Goal: Task Accomplishment & Management: Manage account settings

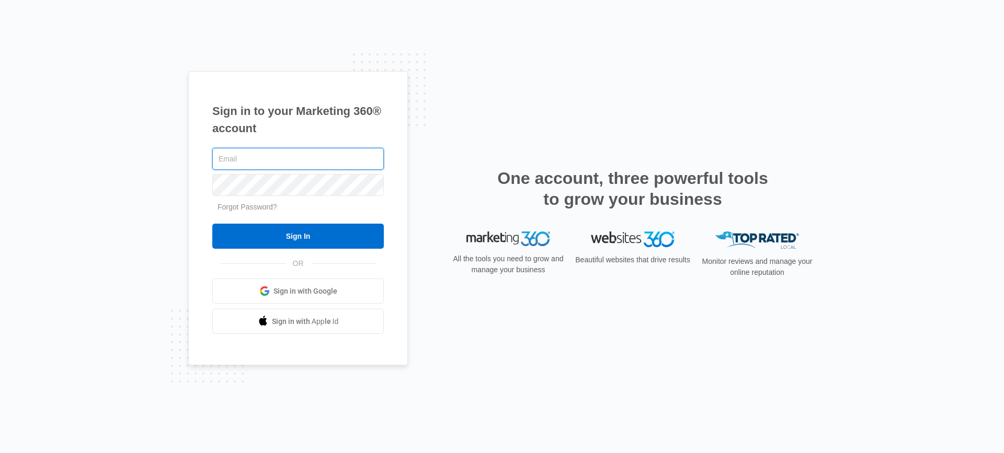
click at [269, 158] on input "text" at bounding box center [298, 159] width 172 height 22
type input "[PERSON_NAME][EMAIL_ADDRESS][DOMAIN_NAME]"
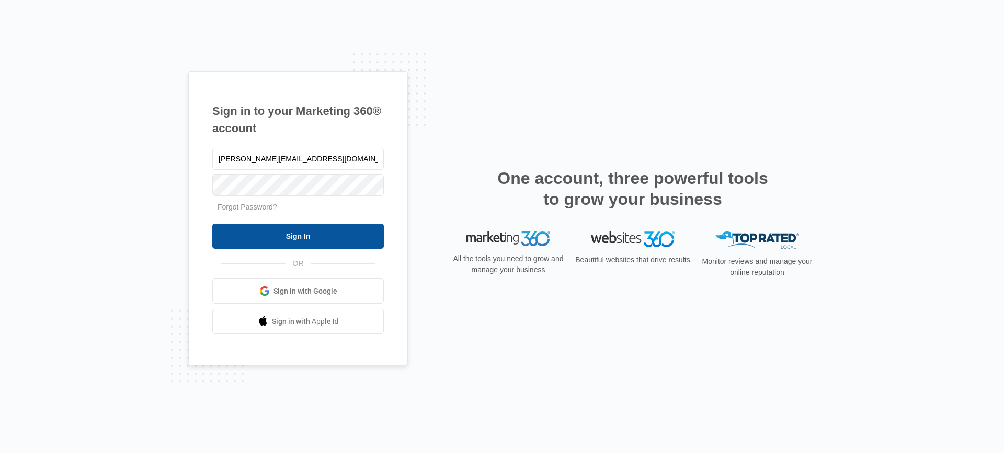
click at [280, 231] on input "Sign In" at bounding box center [298, 236] width 172 height 25
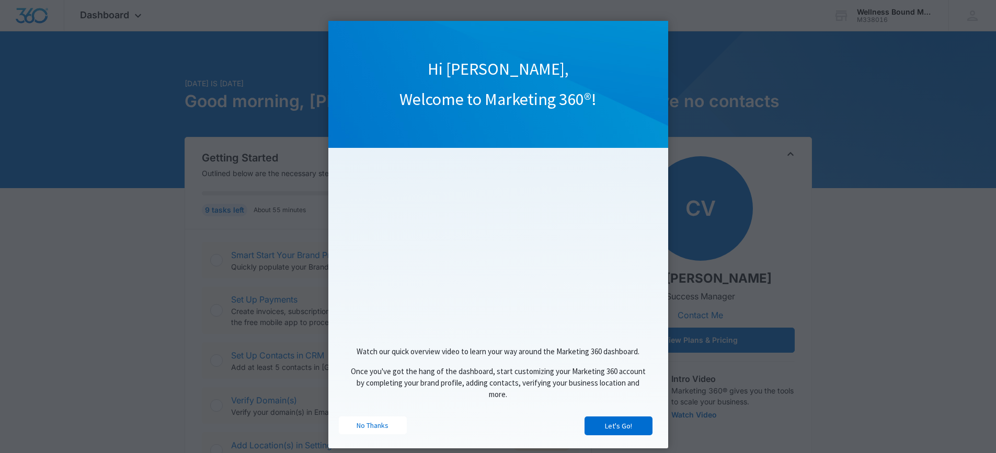
click at [367, 426] on link "No Thanks" at bounding box center [373, 426] width 68 height 18
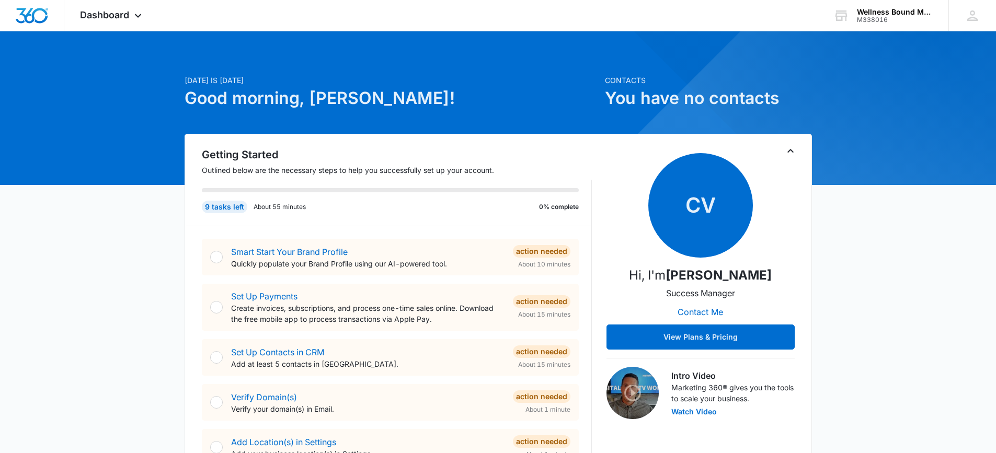
scroll to position [140, 0]
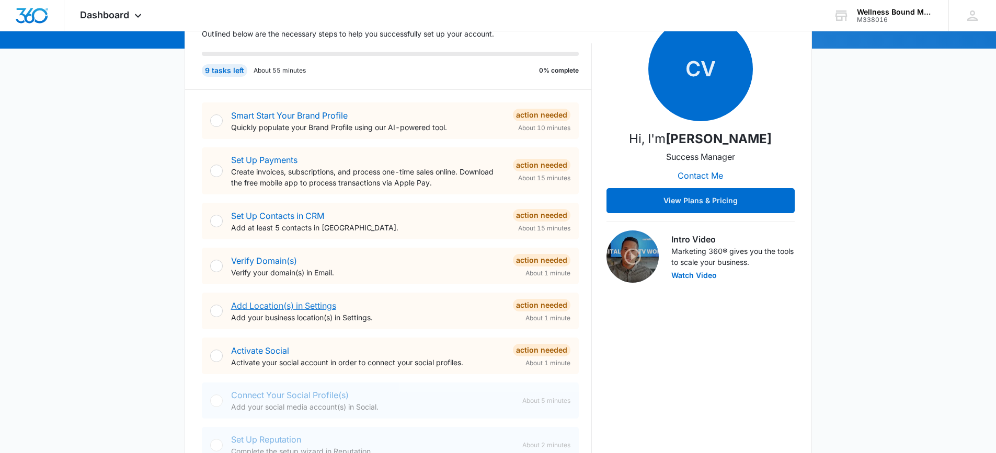
click at [282, 304] on link "Add Location(s) in Settings" at bounding box center [283, 306] width 105 height 10
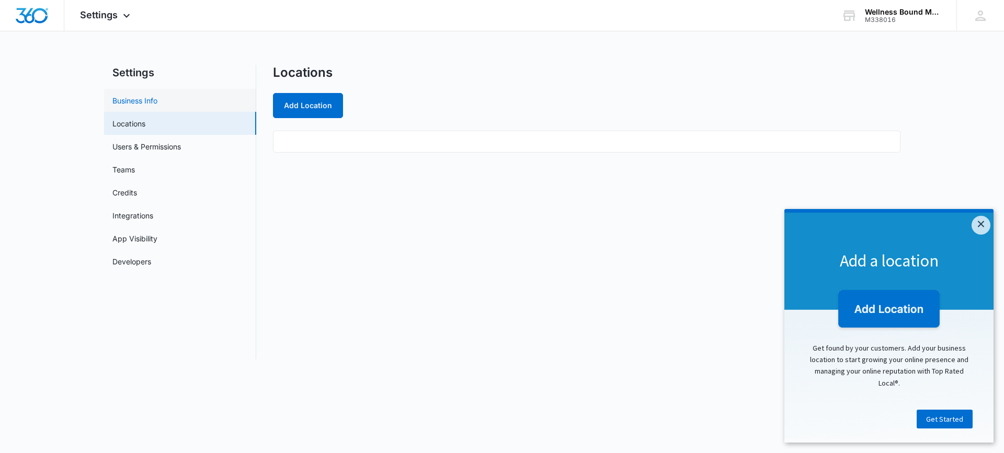
click at [135, 103] on link "Business Info" at bounding box center [134, 100] width 45 height 11
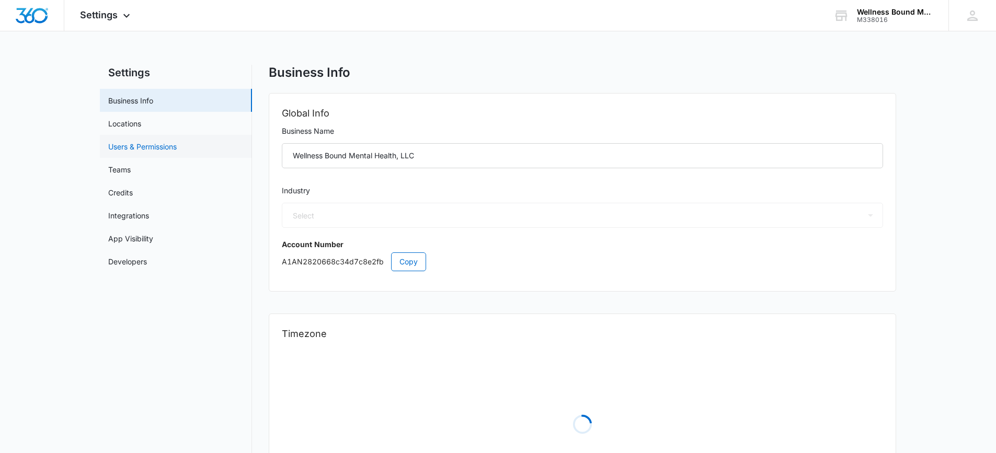
select select "19"
select select "US"
select select "America/Los_Angeles"
click at [365, 215] on select "Select Accounting / CPA Assisted Living Attorney / Law Firm Auto Repair Carpet …" at bounding box center [582, 215] width 601 height 25
select select "13"
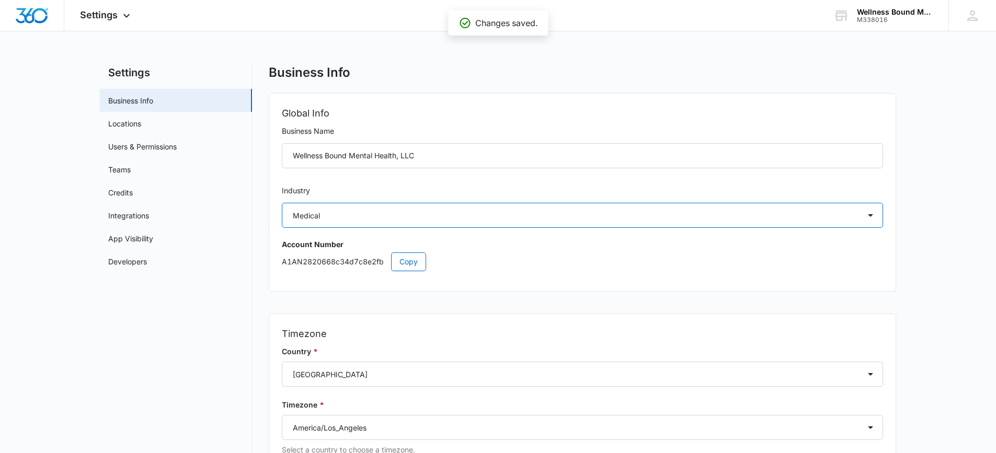
click at [389, 220] on select "Select Accounting / CPA Assisted Living Attorney / Law Firm Auto Repair Carpet …" at bounding box center [582, 215] width 601 height 25
click at [529, 269] on p "A1AN2820668c34d7c8e2fb Copy" at bounding box center [582, 262] width 601 height 19
click at [124, 119] on link "Locations" at bounding box center [124, 123] width 33 height 11
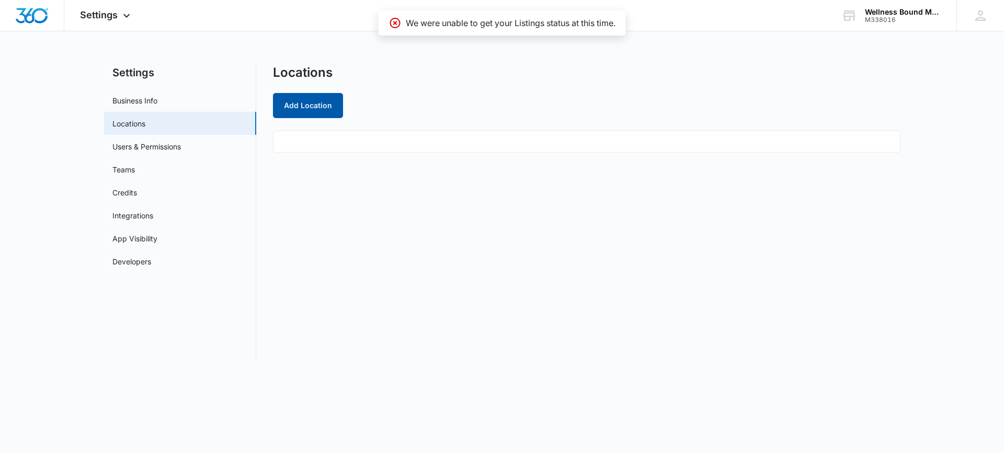
click at [315, 98] on button "Add Location" at bounding box center [308, 105] width 70 height 25
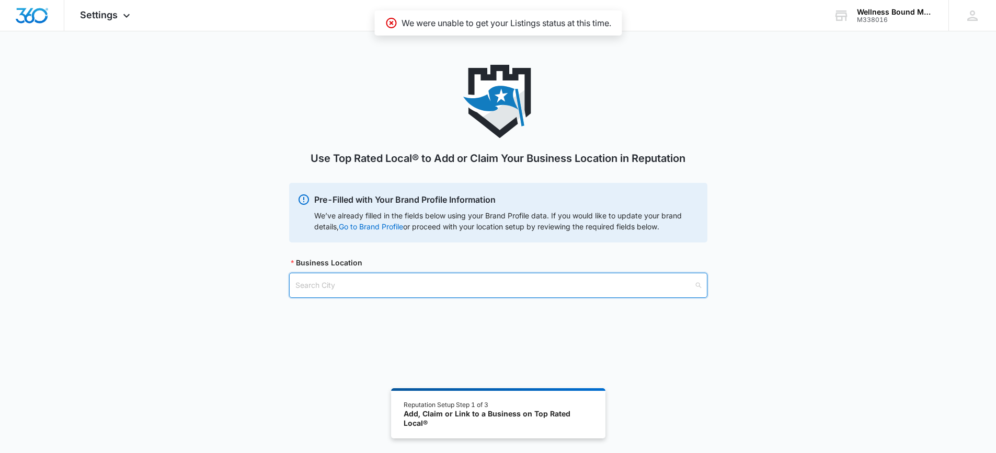
click at [382, 286] on input "search" at bounding box center [494, 285] width 398 height 24
type input "portland"
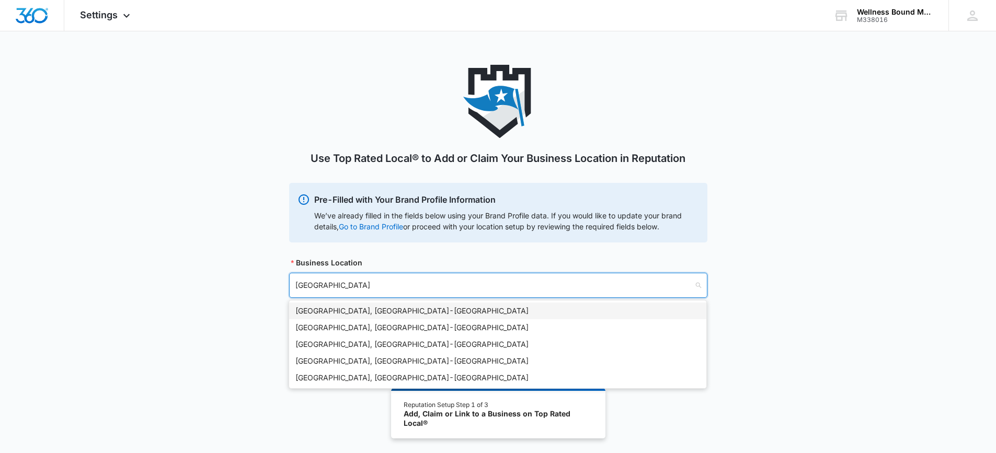
click at [397, 314] on div "Portland, OR - USA" at bounding box center [497, 311] width 405 height 12
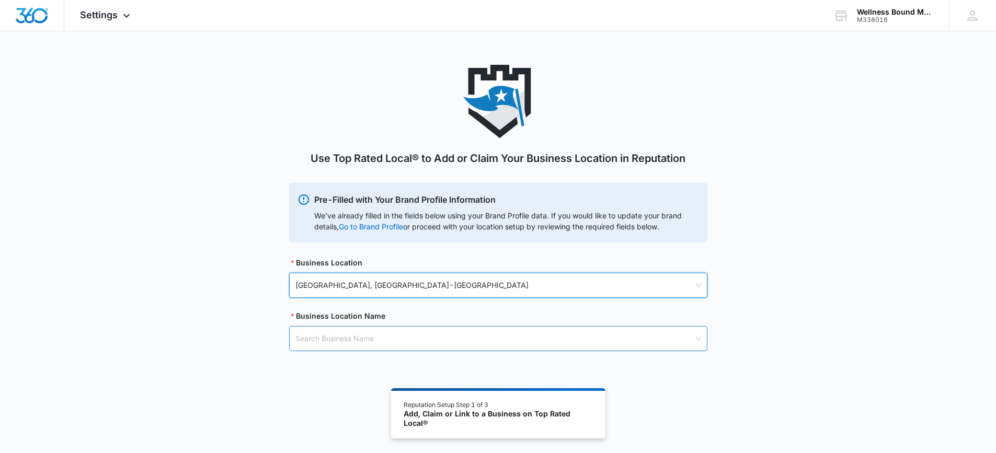
click at [417, 343] on input "search" at bounding box center [494, 339] width 398 height 24
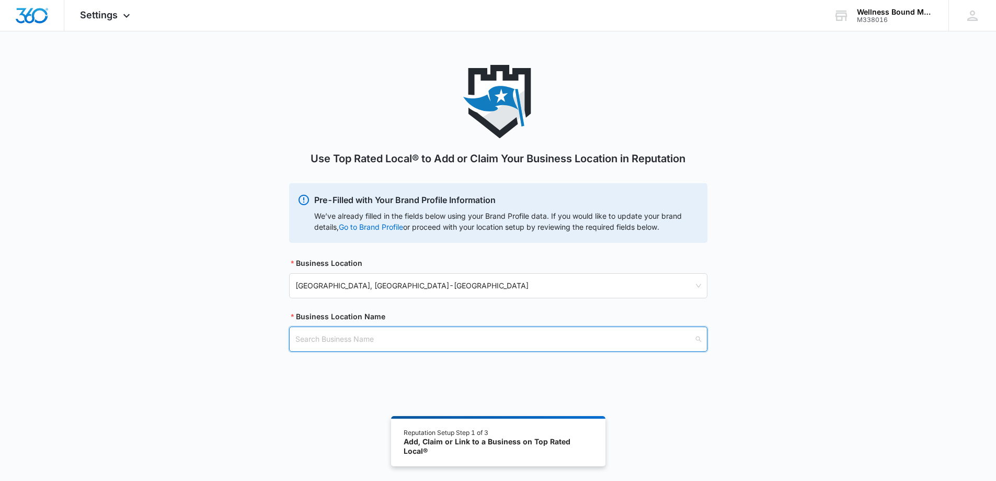
click at [442, 338] on input "search" at bounding box center [494, 339] width 398 height 24
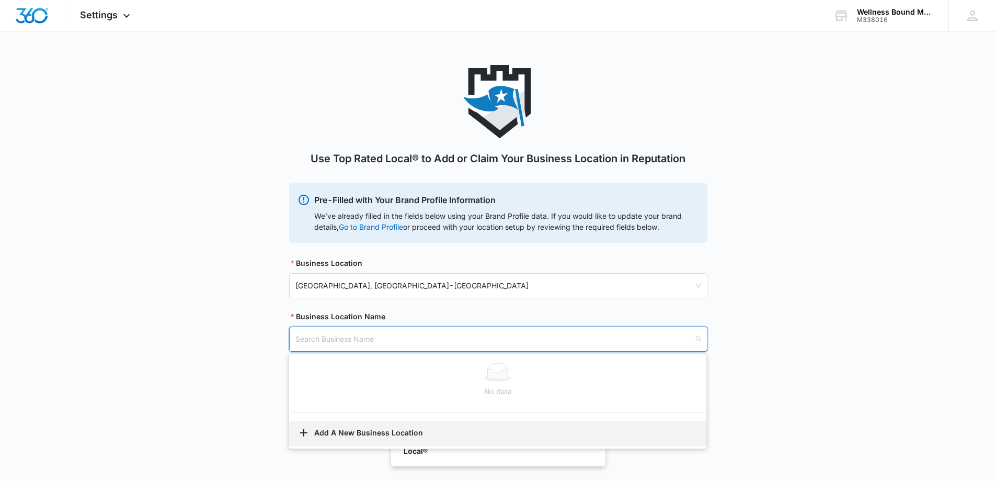
click at [378, 434] on button "Add A New Business Location" at bounding box center [497, 433] width 417 height 25
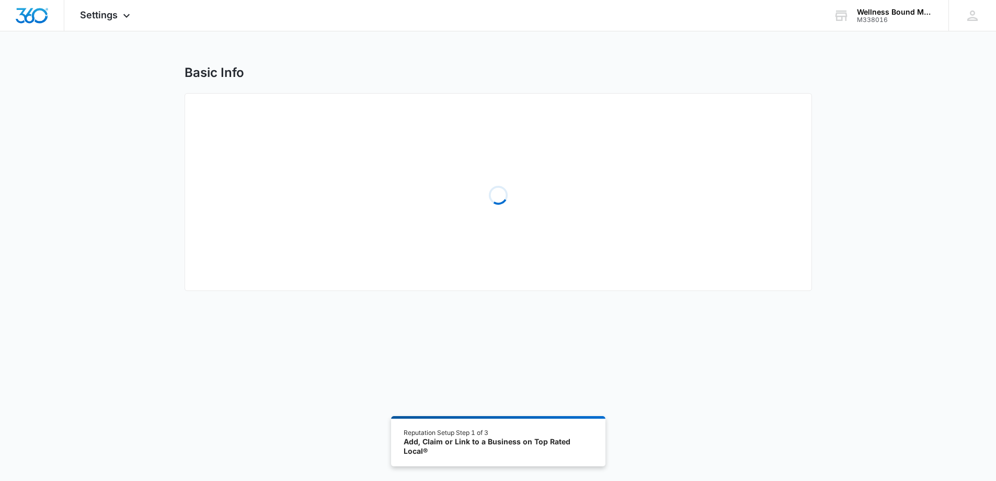
select select "[US_STATE]"
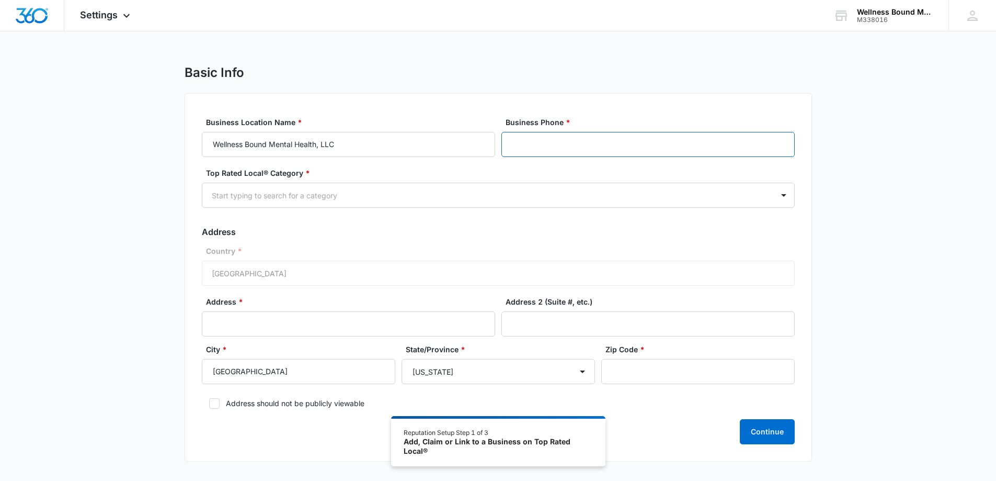
click at [558, 140] on input "Business Phone *" at bounding box center [647, 144] width 293 height 25
type input "[PHONE_NUMBER]"
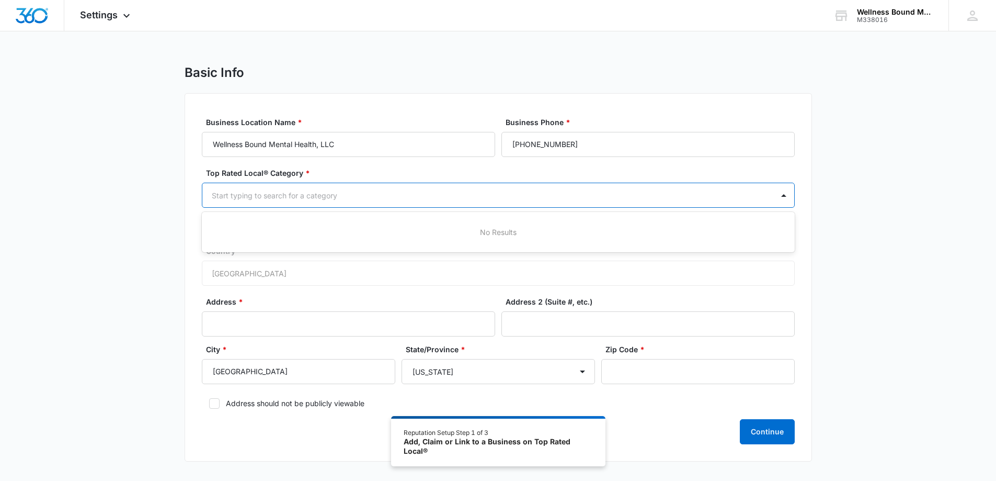
click at [272, 196] on div at bounding box center [486, 195] width 548 height 13
type input "psychiatry"
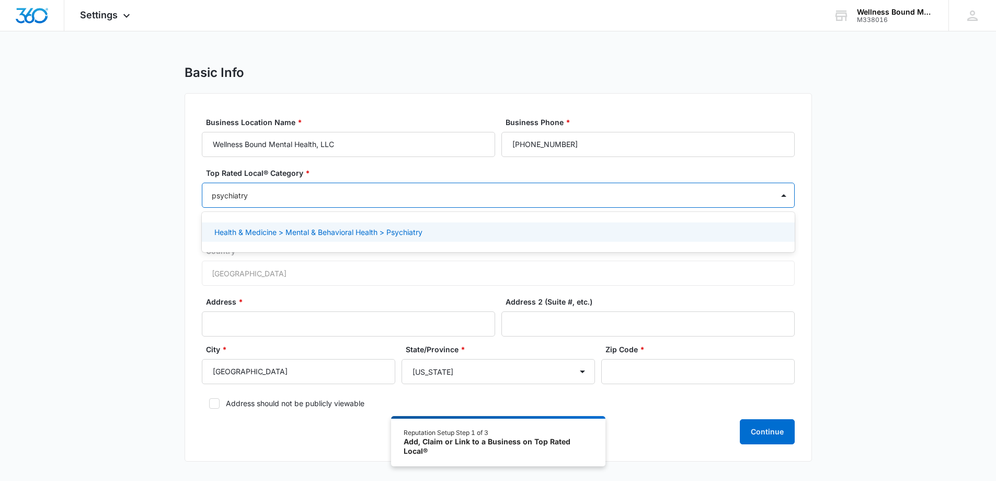
click at [404, 235] on p "Health & Medicine > Mental & Behavioral Health > Psychiatry" at bounding box center [318, 231] width 208 height 11
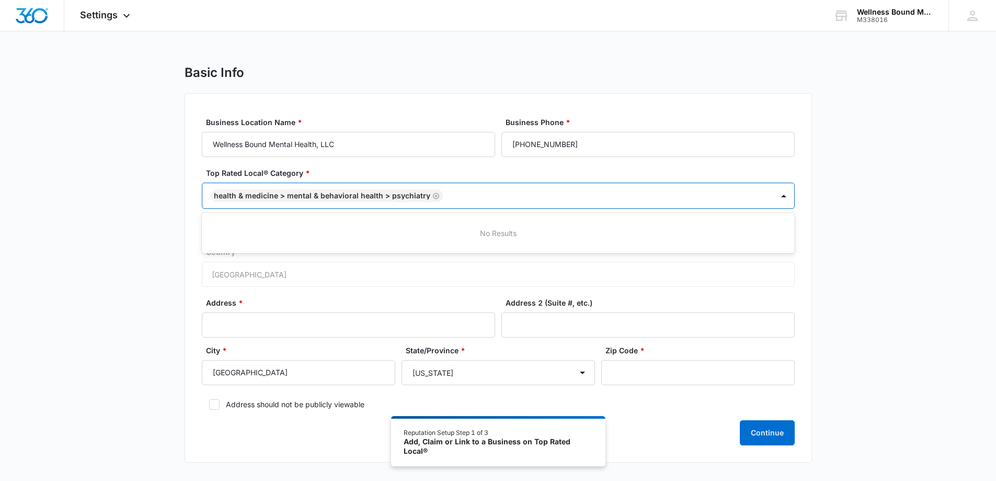
click at [846, 232] on div "Basic Info Business Location Name * Wellness Bound Mental Health, LLC Business …" at bounding box center [498, 270] width 996 height 410
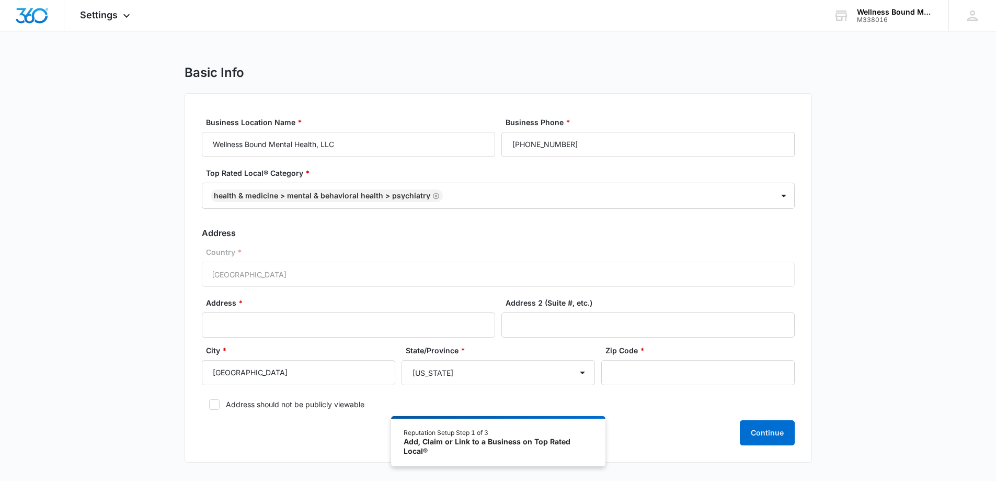
click at [347, 273] on div "Country * United States of America" at bounding box center [498, 266] width 593 height 40
click at [275, 326] on input "Address *" at bounding box center [348, 324] width 293 height 25
type input "OR"
type input "[STREET_ADDRESS]"
type input "[US_STATE][GEOGRAPHIC_DATA]"
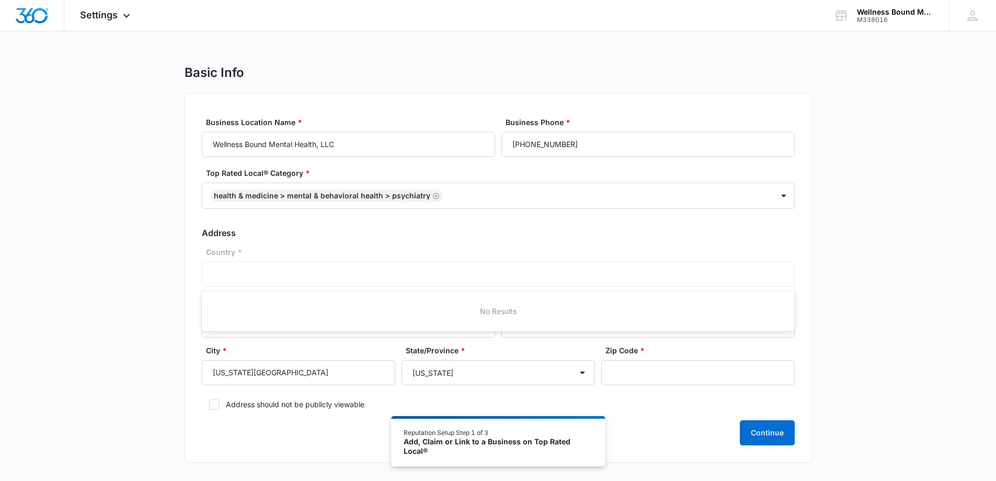
click at [639, 402] on label "Address should not be publicly viewable" at bounding box center [498, 403] width 593 height 11
click at [209, 402] on input "Address should not be publicly viewable" at bounding box center [205, 404] width 7 height 7
click at [210, 404] on icon at bounding box center [214, 404] width 9 height 9
click at [209, 404] on input "Address should not be publicly viewable" at bounding box center [205, 404] width 7 height 7
click at [210, 404] on icon at bounding box center [214, 404] width 9 height 9
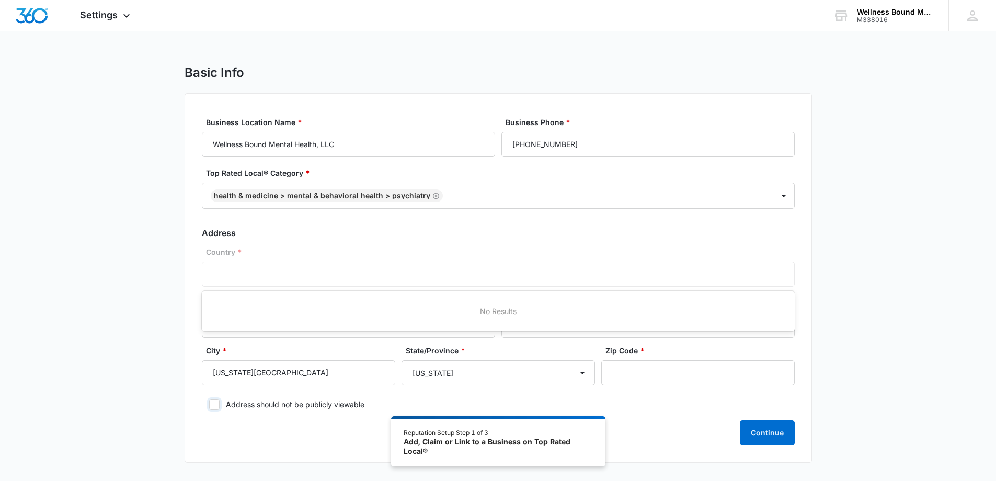
click at [209, 404] on input "Address should not be publicly viewable" at bounding box center [205, 404] width 7 height 7
checkbox input "true"
click at [266, 451] on div "Business Location Name * Wellness Bound Mental Health, LLC Business Phone * (54…" at bounding box center [499, 277] width 628 height 369
click at [796, 299] on label "Address 2 (Suite #, etc.)" at bounding box center [652, 302] width 293 height 11
click at [795, 312] on input "Address 2 (Suite #, etc.)" at bounding box center [647, 324] width 293 height 25
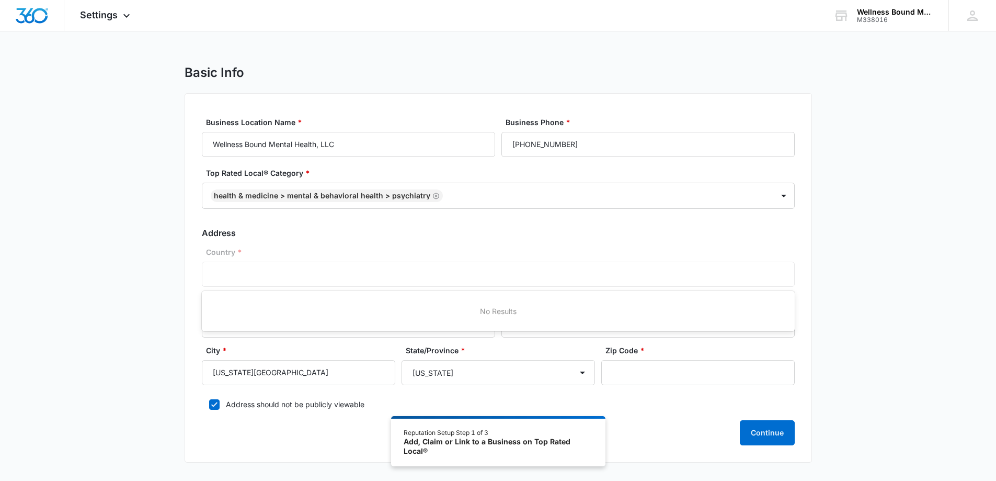
click at [351, 358] on div "City * Oregon City" at bounding box center [298, 365] width 193 height 40
drag, startPoint x: 484, startPoint y: 366, endPoint x: 511, endPoint y: 360, distance: 27.4
click at [488, 365] on select "Alabama Alaska Arizona Arkansas California Colorado Connecticut Delaware Distri…" at bounding box center [498, 372] width 193 height 25
click at [402, 360] on select "Alabama Alaska Arizona Arkansas California Colorado Connecticut Delaware Distri…" at bounding box center [498, 372] width 193 height 25
click at [610, 370] on input "Zip Code *" at bounding box center [697, 372] width 193 height 25
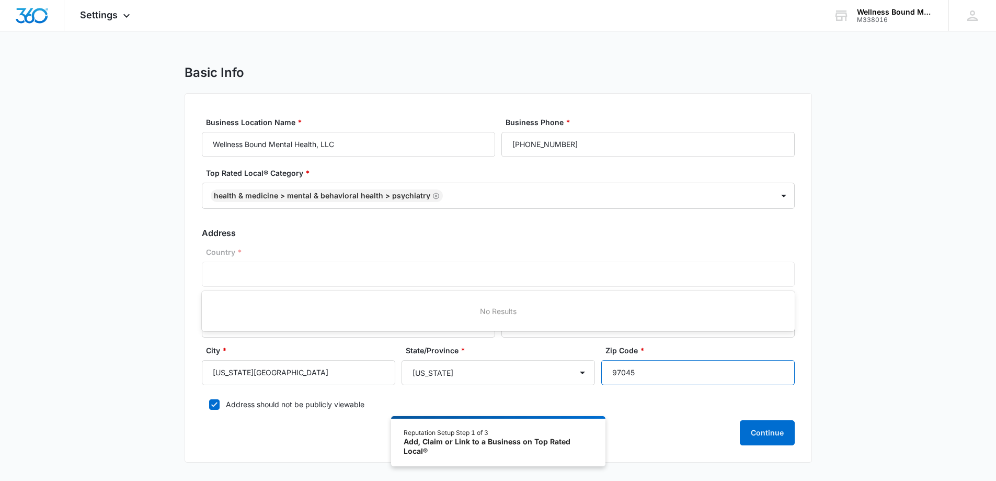
type input "97045"
click at [185, 326] on div "Business Location Name * Wellness Bound Mental Health, LLC Business Phone * (54…" at bounding box center [499, 277] width 628 height 369
click at [247, 335] on input "[STREET_ADDRESS]" at bounding box center [348, 324] width 293 height 25
click at [765, 440] on button "Continue" at bounding box center [767, 432] width 55 height 25
click at [759, 432] on button "Continue" at bounding box center [767, 432] width 55 height 25
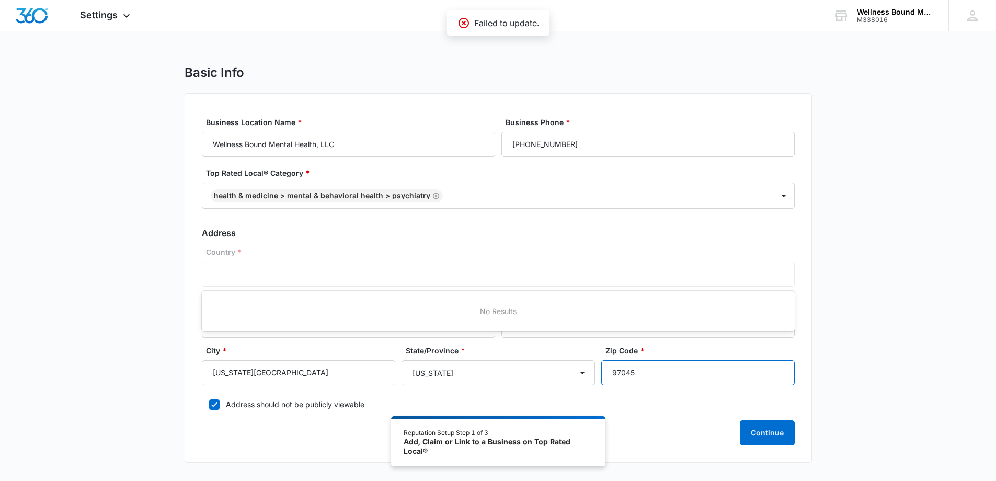
click at [644, 362] on input "97045" at bounding box center [697, 372] width 193 height 25
click at [370, 273] on div "Country * OR No Results" at bounding box center [498, 266] width 593 height 40
click at [478, 309] on div "Address * 12999 S MacDonalds Pl" at bounding box center [348, 317] width 293 height 40
click at [291, 338] on div "Address * 12999 S MacDonalds Pl Address 2 (Suite #, etc.)" at bounding box center [498, 321] width 593 height 48
click at [294, 335] on input "[STREET_ADDRESS]" at bounding box center [348, 324] width 293 height 25
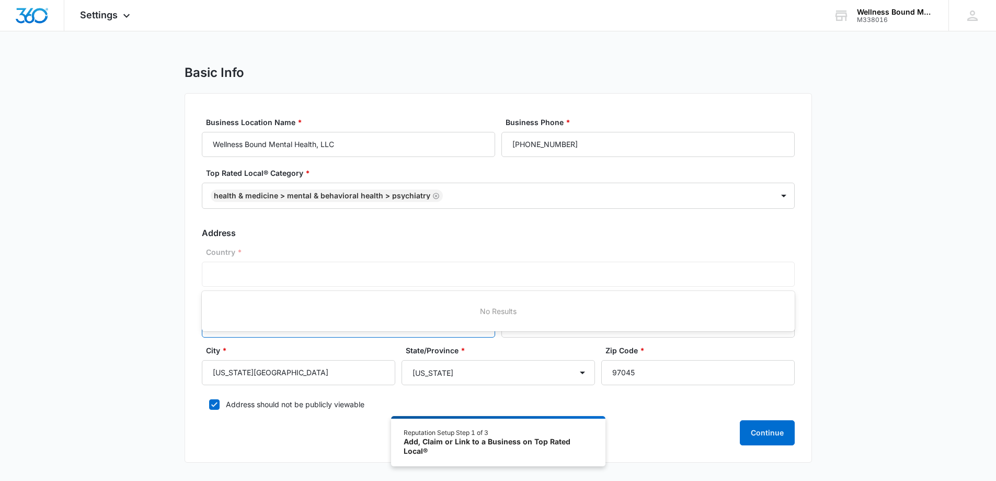
type input "1"
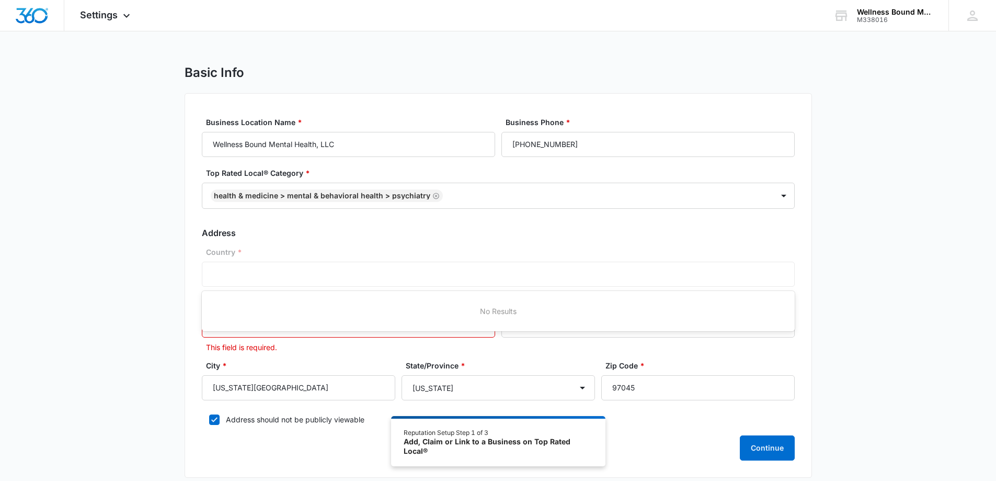
drag, startPoint x: 673, startPoint y: 215, endPoint x: 686, endPoint y: 244, distance: 30.9
click at [675, 217] on div "Top Rated Local® Category * Health & Medicine > Mental & Behavioral Health > Ps…" at bounding box center [498, 193] width 593 height 52
click at [783, 453] on button "Continue" at bounding box center [767, 447] width 55 height 25
click at [264, 334] on input "Address *" at bounding box center [348, 324] width 293 height 25
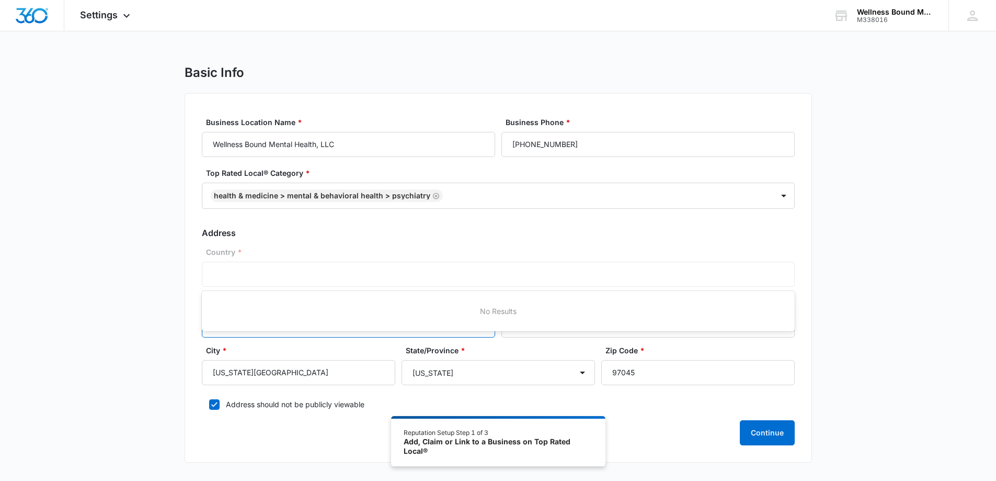
type input "12999"
drag, startPoint x: 656, startPoint y: 256, endPoint x: 653, endPoint y: 250, distance: 6.6
click at [655, 256] on label "Country *" at bounding box center [502, 251] width 593 height 11
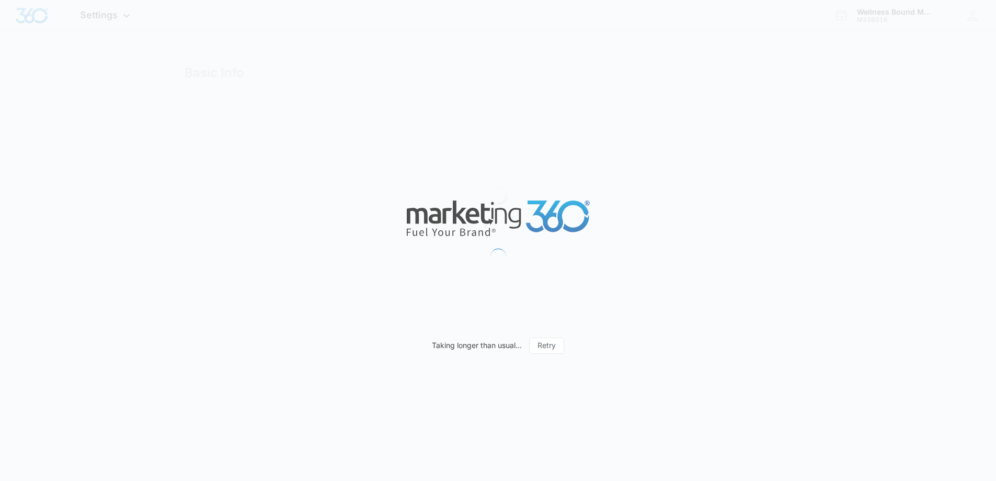
select select "[US_STATE]"
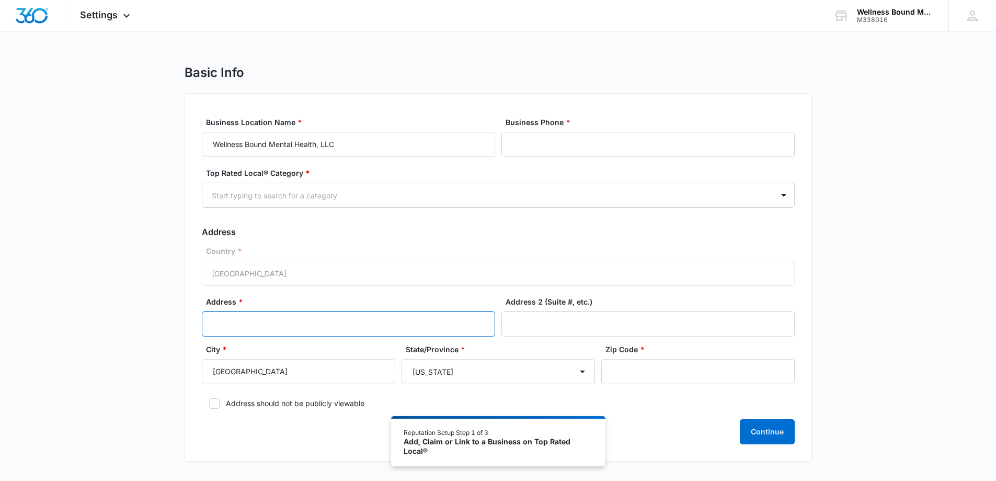
click at [296, 326] on input "Address *" at bounding box center [348, 323] width 293 height 25
type input "[STREET_ADDRESS]"
type input "[US_STATE][GEOGRAPHIC_DATA]"
click at [642, 372] on input "Zip Code *" at bounding box center [697, 371] width 193 height 25
type input "97045"
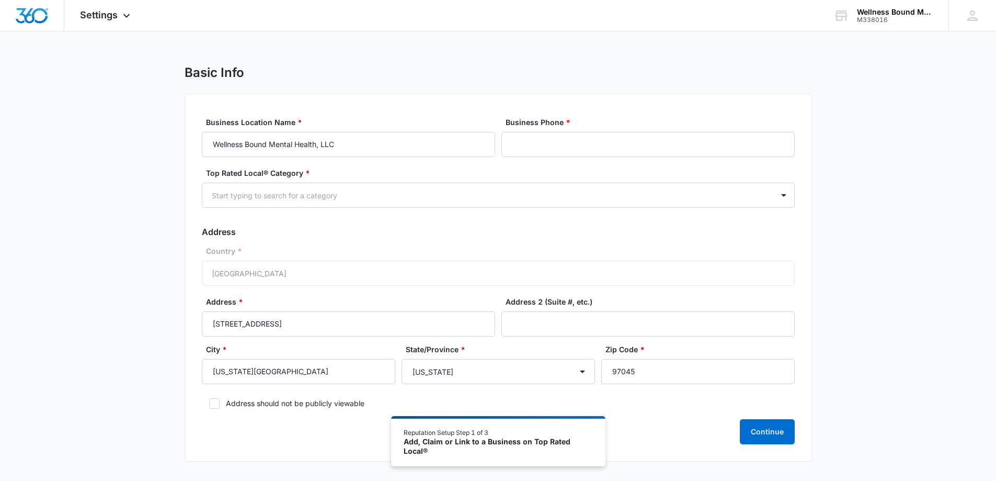
click at [213, 404] on icon at bounding box center [214, 403] width 6 height 5
click at [209, 404] on input "Address should not be publicly viewable" at bounding box center [205, 403] width 7 height 7
checkbox input "true"
click at [263, 426] on div "Continue" at bounding box center [498, 431] width 593 height 25
click at [249, 193] on div at bounding box center [486, 195] width 548 height 13
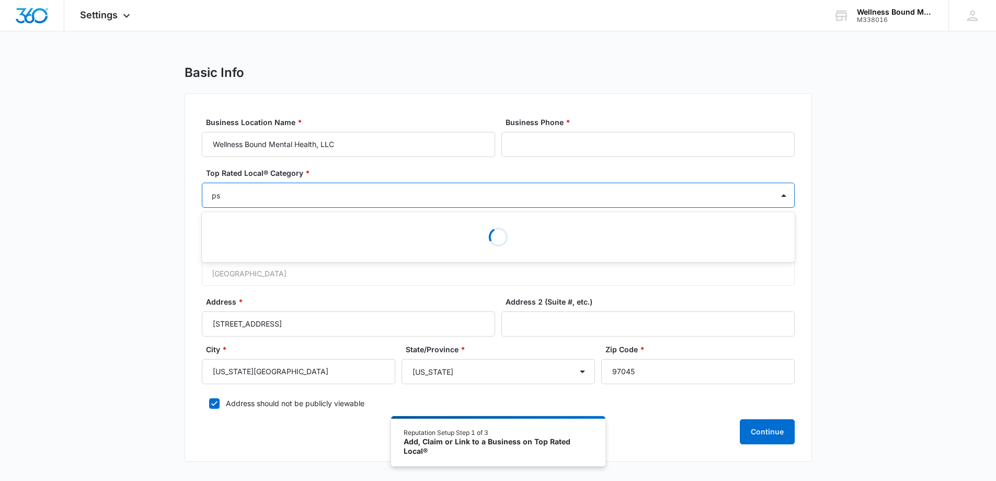
type input "psy"
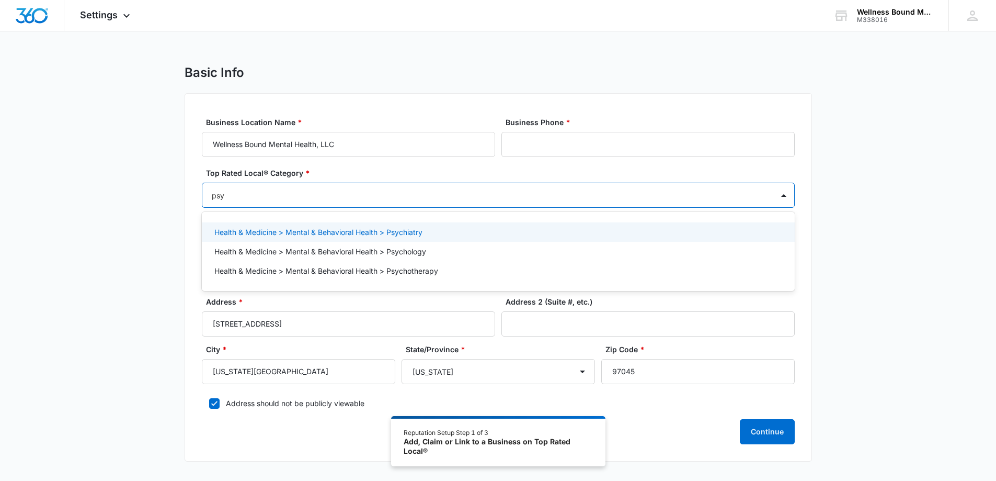
click at [273, 226] on div "Health & Medicine > Mental & Behavioral Health > Psychiatry" at bounding box center [498, 231] width 593 height 19
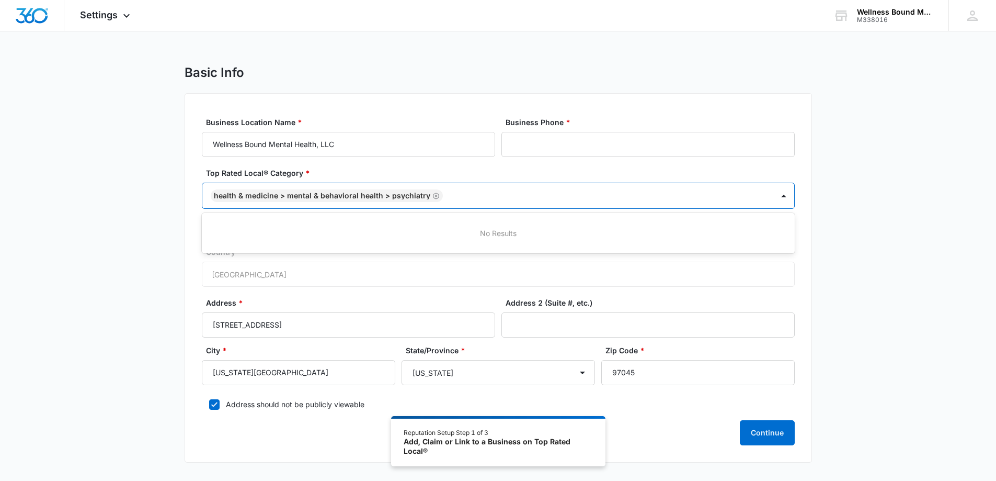
click at [842, 180] on div "Basic Info Business Location Name * Wellness Bound Mental Health, LLC Business …" at bounding box center [498, 270] width 996 height 410
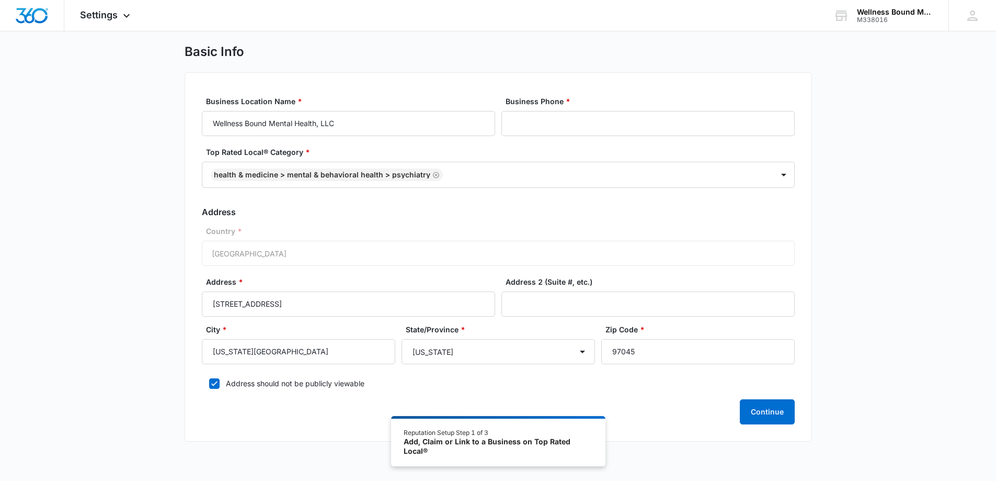
scroll to position [58, 0]
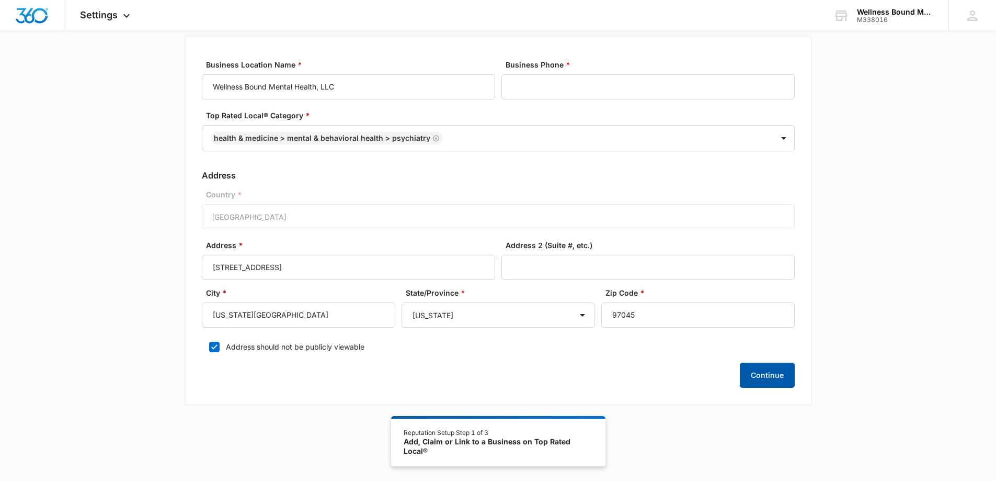
click at [778, 370] on button "Continue" at bounding box center [767, 374] width 55 height 25
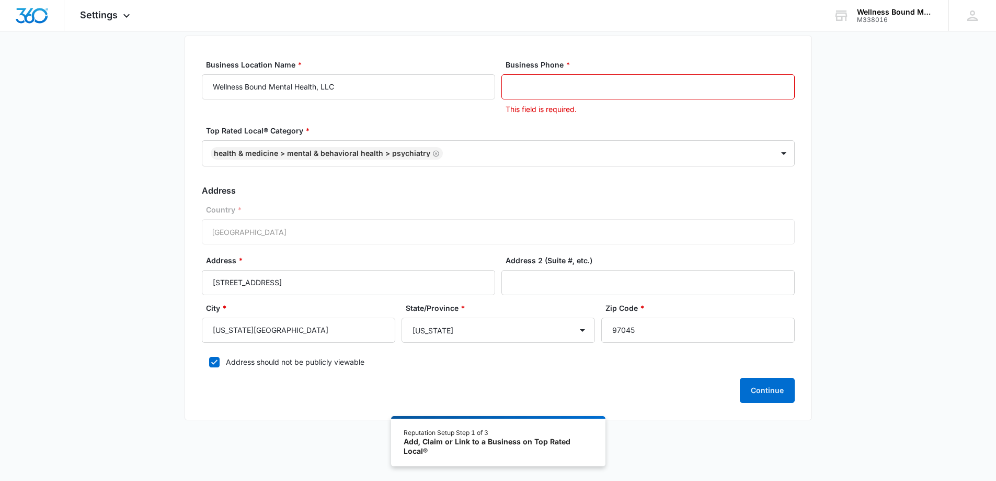
click at [593, 79] on input "Business Phone *" at bounding box center [647, 86] width 293 height 25
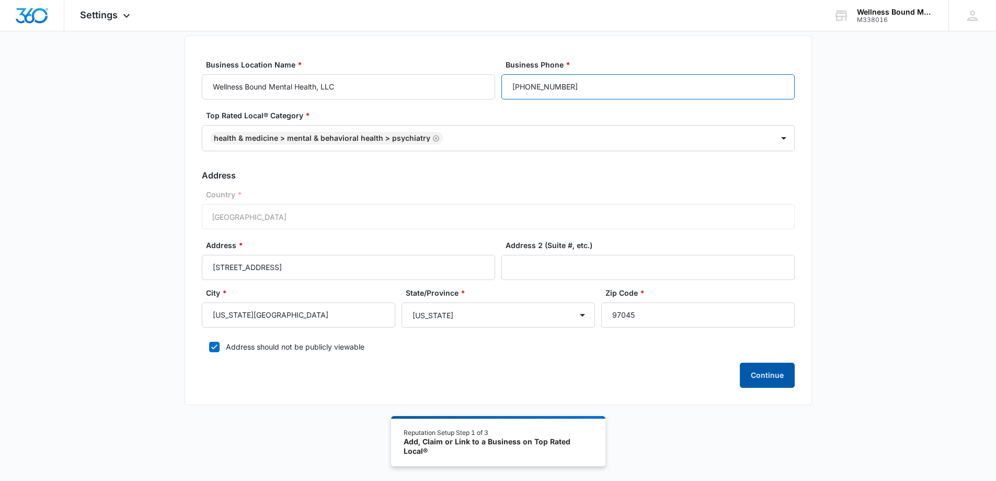
type input "[PHONE_NUMBER]"
click at [769, 382] on button "Continue" at bounding box center [767, 374] width 55 height 25
click at [765, 375] on button "Continue" at bounding box center [767, 374] width 55 height 25
click at [891, 8] on div "Wellness Bound Mental Health, LLC" at bounding box center [895, 12] width 76 height 8
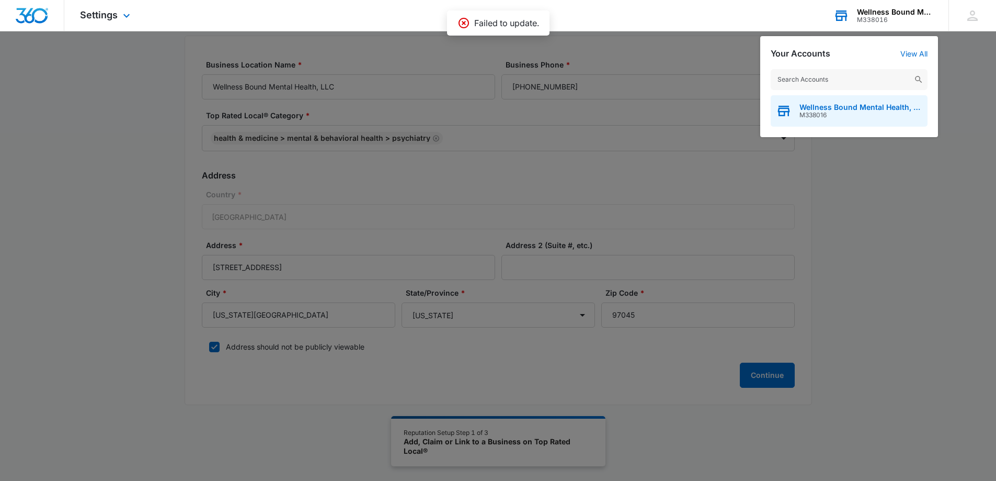
click at [858, 110] on span "Wellness Bound Mental Health, LLC" at bounding box center [861, 107] width 123 height 8
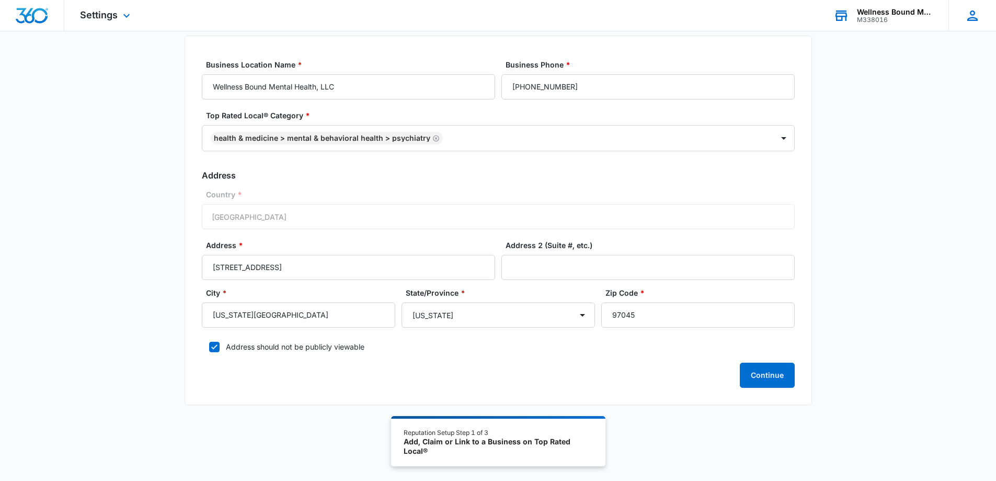
click at [975, 16] on icon at bounding box center [973, 16] width 16 height 16
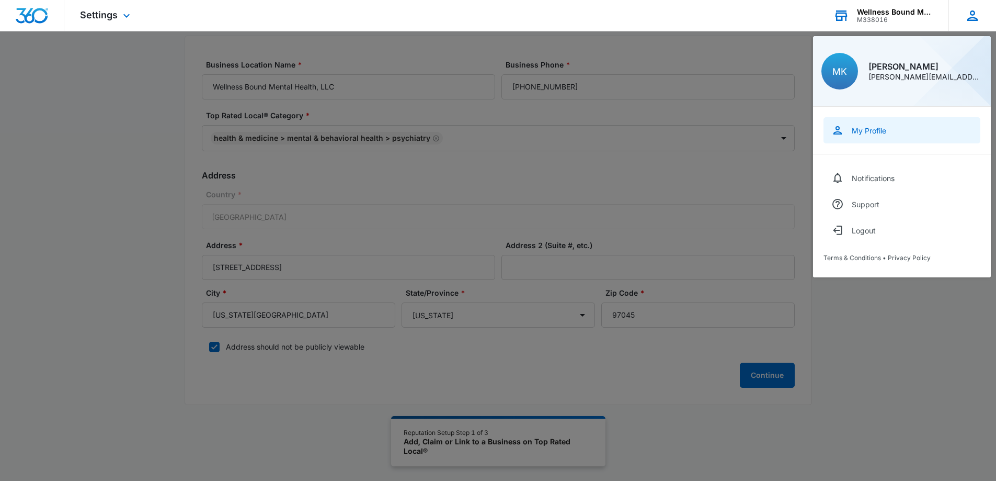
click at [875, 131] on div "My Profile" at bounding box center [869, 130] width 35 height 9
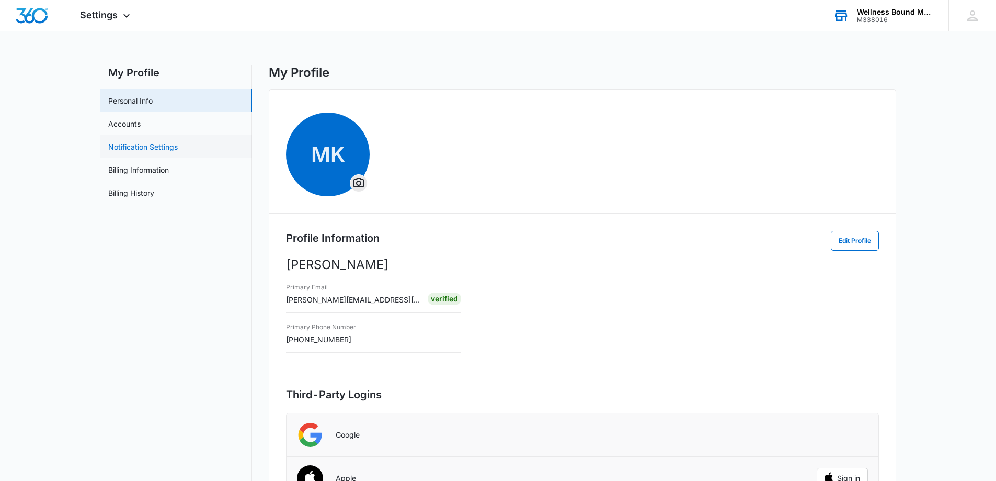
click at [136, 144] on link "Notification Settings" at bounding box center [143, 146] width 70 height 11
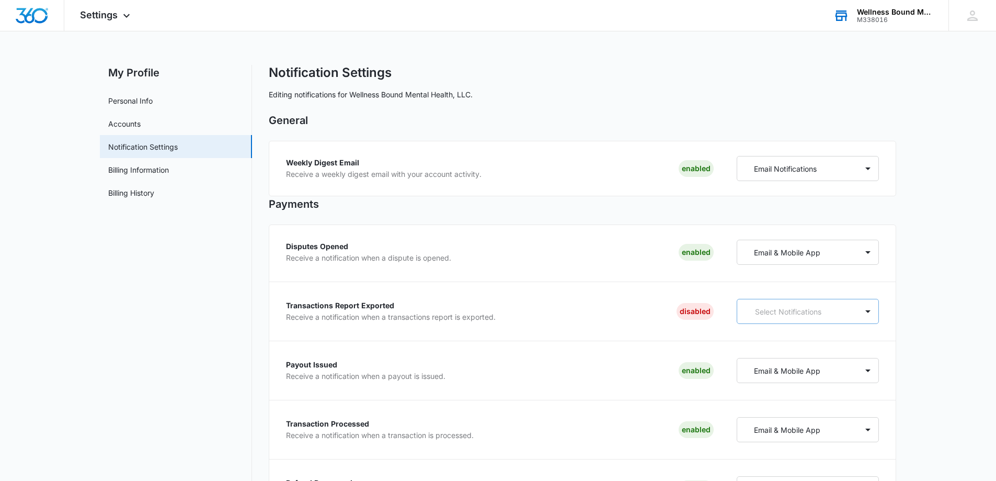
click at [815, 315] on p "Select Notifications" at bounding box center [799, 311] width 89 height 11
